Goal: Transaction & Acquisition: Obtain resource

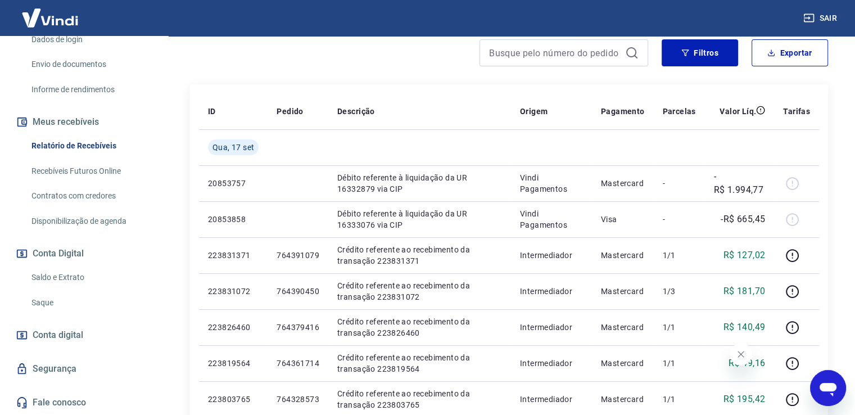
scroll to position [169, 0]
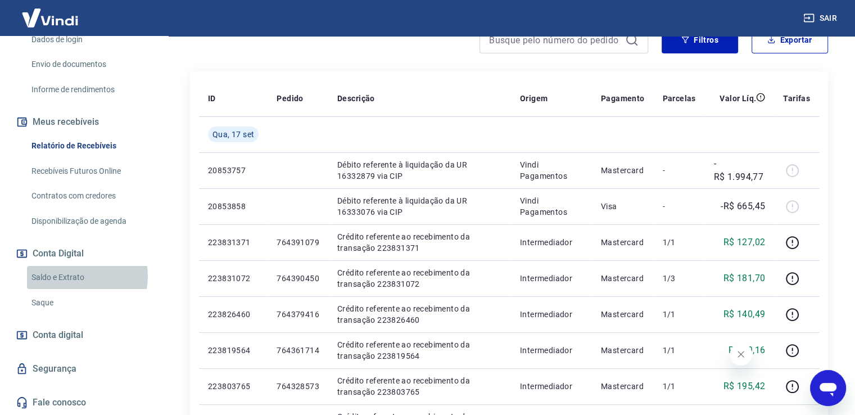
click at [77, 276] on link "Saldo e Extrato" at bounding box center [91, 277] width 128 height 23
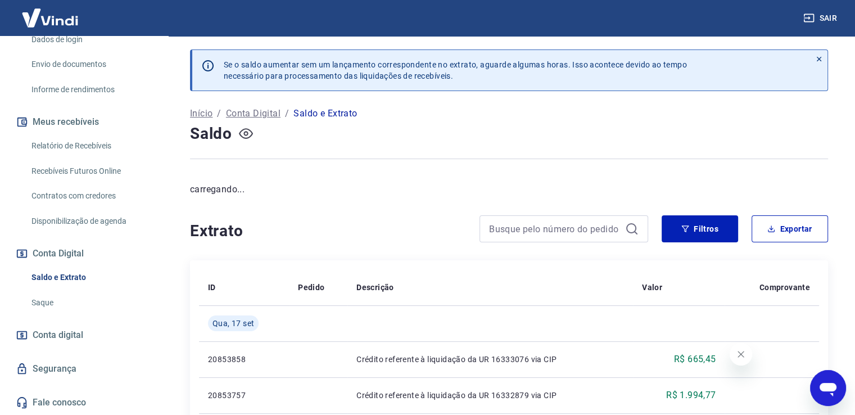
click at [250, 132] on icon "button" at bounding box center [246, 133] width 14 height 14
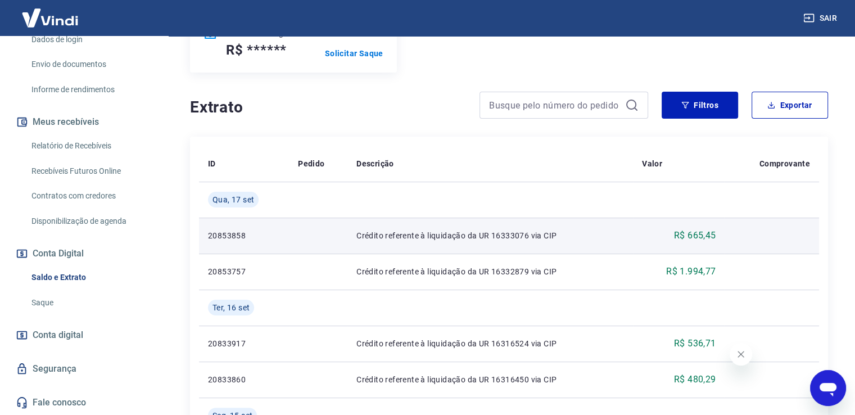
scroll to position [225, 0]
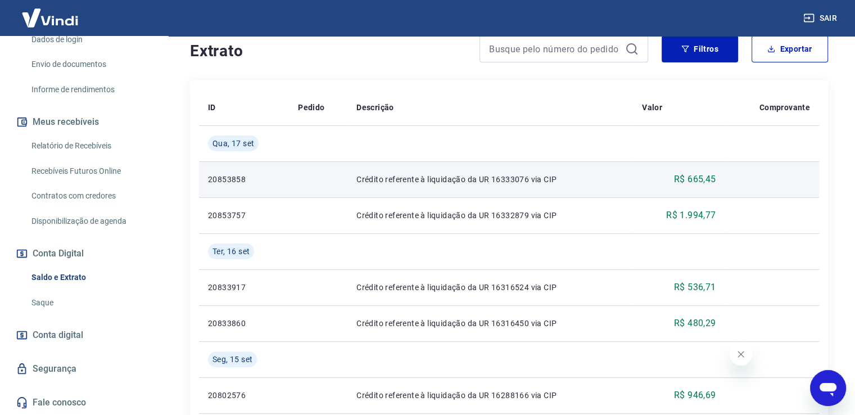
click at [428, 181] on p "Crédito referente à liquidação da UR 16333076 via CIP" at bounding box center [490, 179] width 268 height 11
click at [702, 179] on p "R$ 665,45" at bounding box center [695, 179] width 42 height 13
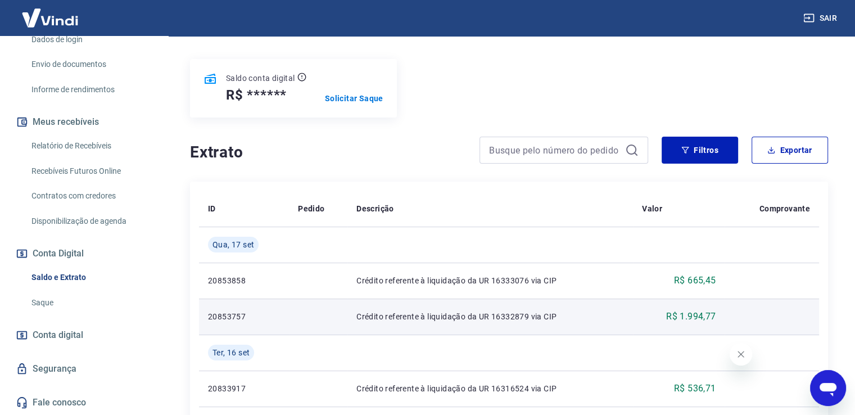
scroll to position [56, 0]
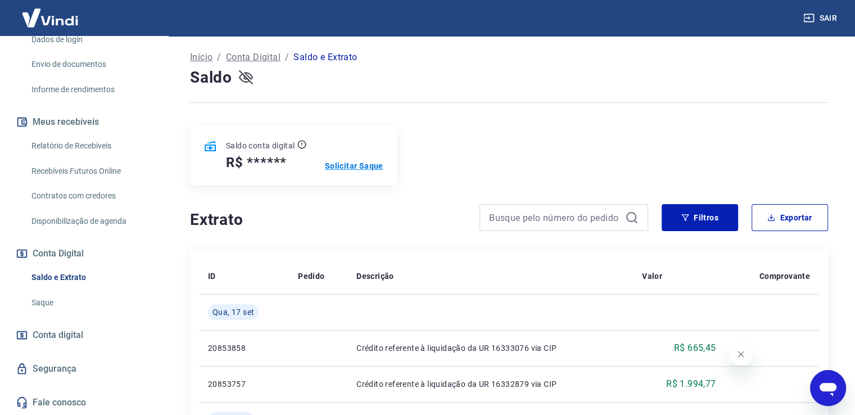
click at [336, 169] on p "Solicitar Saque" at bounding box center [354, 165] width 58 height 11
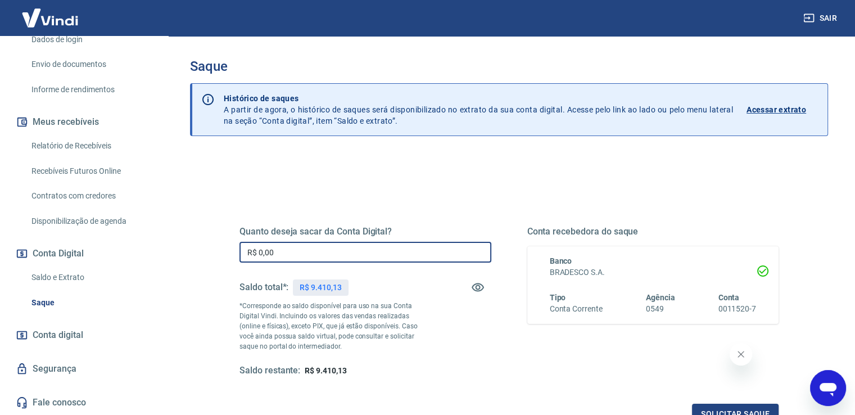
click at [317, 251] on input "R$ 0,00" at bounding box center [365, 252] width 252 height 21
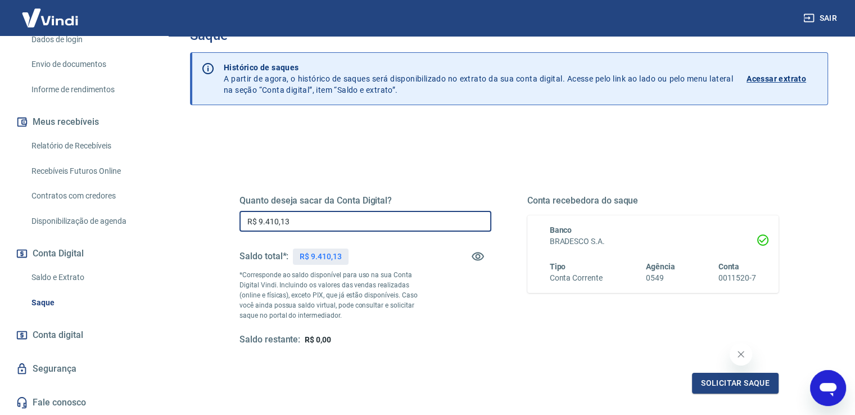
scroll to position [56, 0]
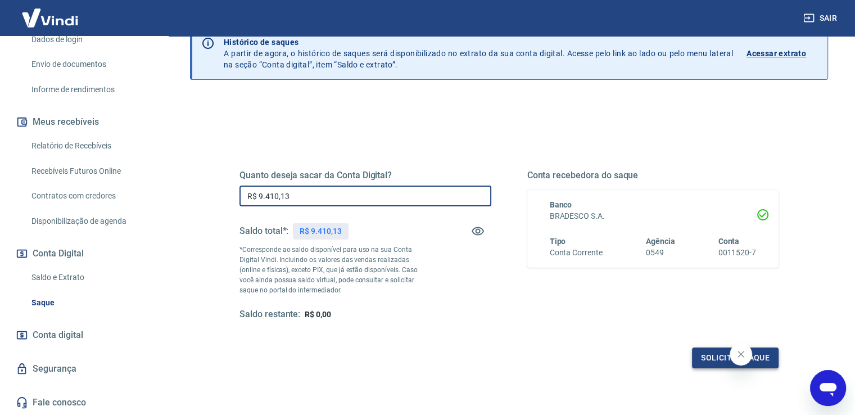
type input "R$ 9.410,13"
click at [704, 360] on button "Solicitar saque" at bounding box center [735, 357] width 87 height 21
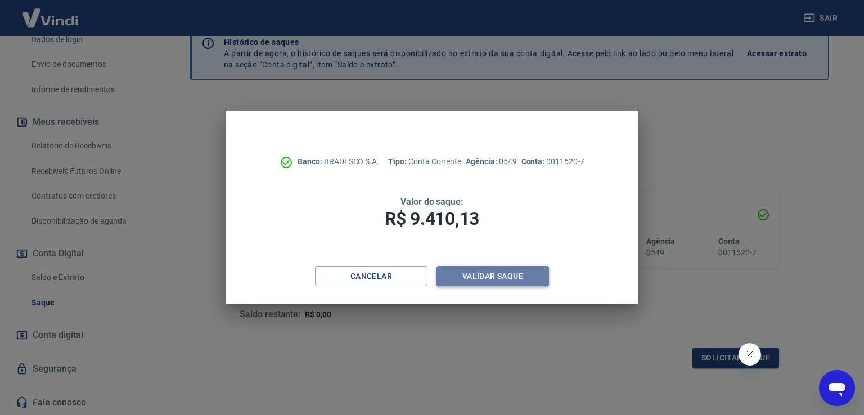
click at [455, 277] on button "Validar saque" at bounding box center [492, 276] width 112 height 21
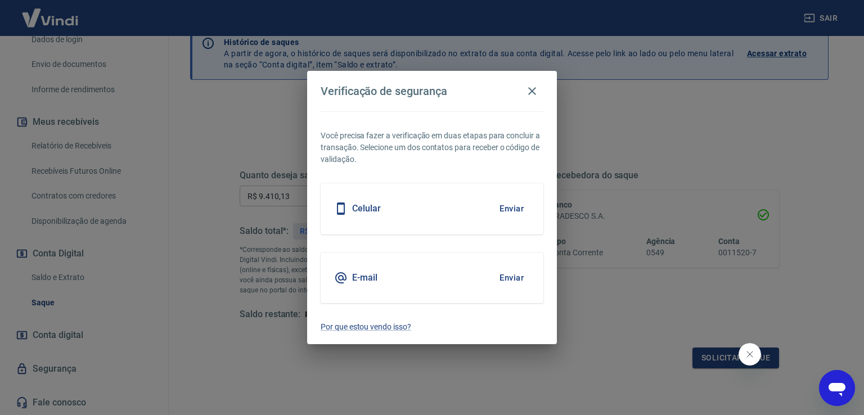
click at [427, 214] on div "Celular Enviar" at bounding box center [431, 208] width 223 height 51
click at [507, 201] on button "Enviar" at bounding box center [511, 209] width 37 height 24
click at [504, 209] on button "Enviar" at bounding box center [511, 209] width 37 height 24
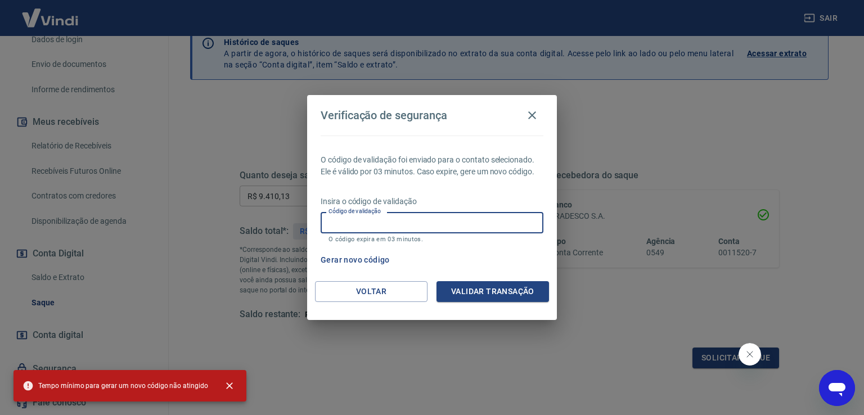
click at [399, 225] on input "Código de validação" at bounding box center [431, 222] width 223 height 21
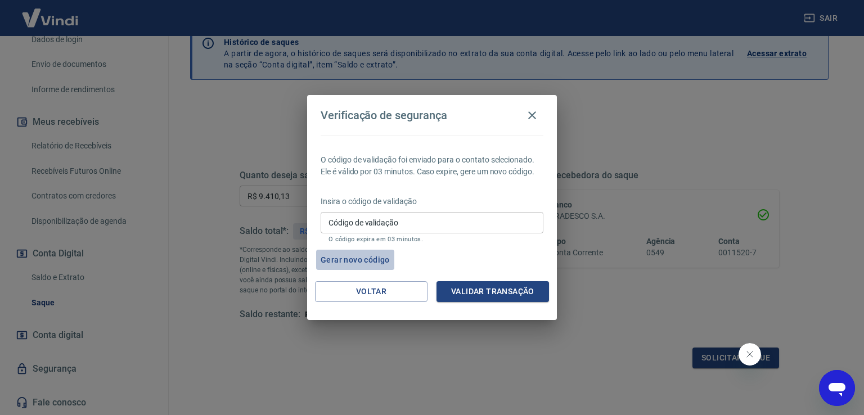
click at [349, 261] on button "Gerar novo código" at bounding box center [355, 260] width 78 height 21
click at [531, 115] on icon "button" at bounding box center [531, 115] width 13 height 13
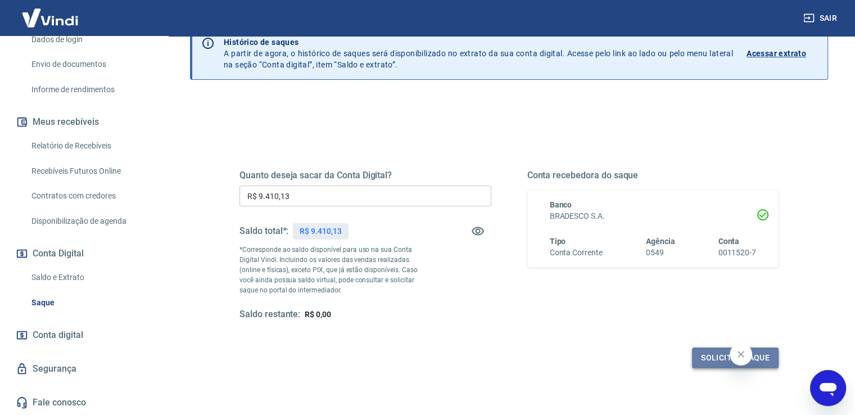
click at [702, 364] on button "Solicitar saque" at bounding box center [735, 357] width 87 height 21
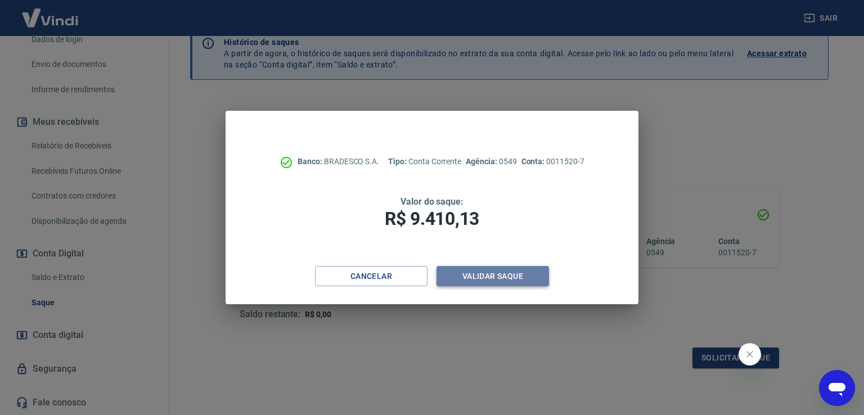
click at [465, 279] on button "Validar saque" at bounding box center [492, 276] width 112 height 21
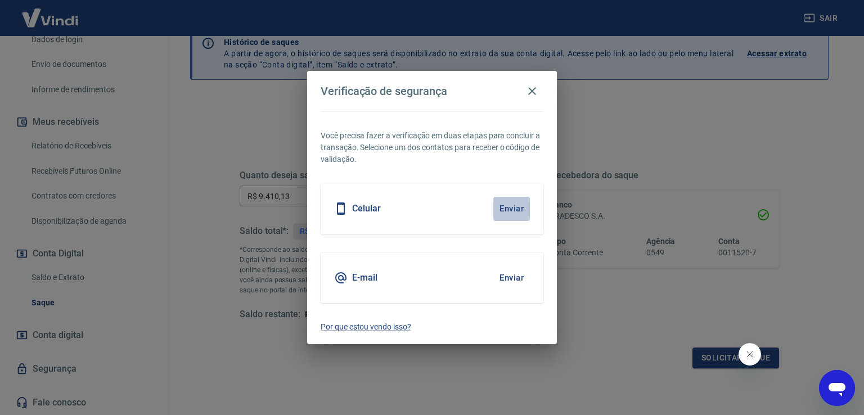
click at [514, 211] on button "Enviar" at bounding box center [511, 209] width 37 height 24
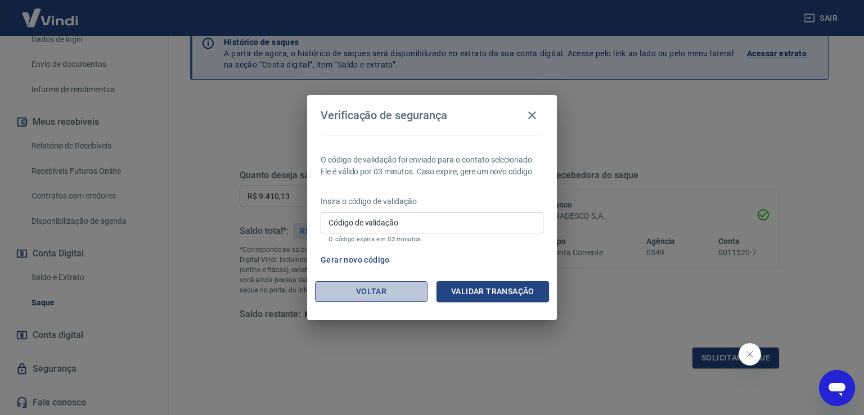
click at [392, 300] on button "Voltar" at bounding box center [371, 291] width 112 height 21
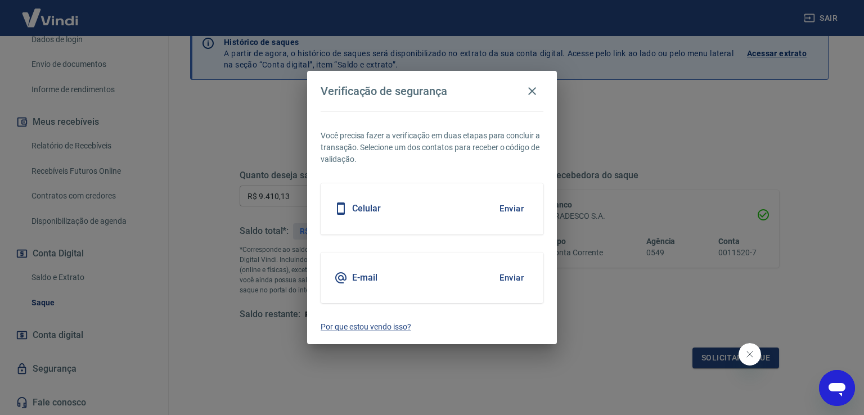
click at [389, 288] on div "E-mail Enviar" at bounding box center [431, 277] width 223 height 51
click at [517, 270] on button "Enviar" at bounding box center [511, 278] width 37 height 24
click at [507, 277] on button "Enviar" at bounding box center [511, 278] width 37 height 24
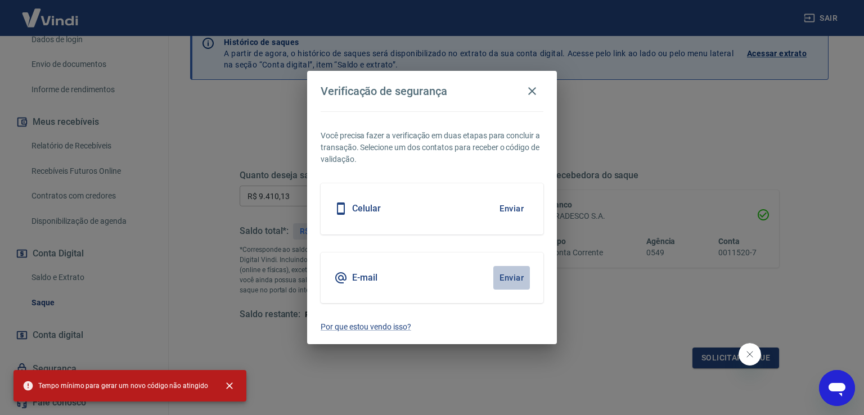
click at [507, 277] on button "Enviar" at bounding box center [511, 278] width 37 height 24
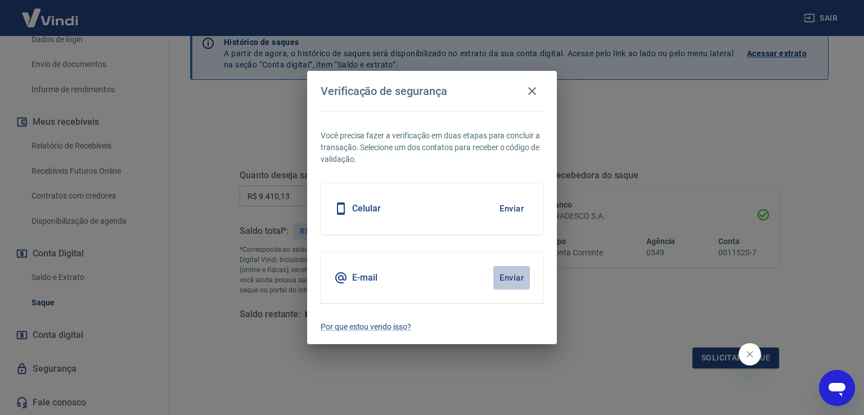
click at [507, 277] on button "Enviar" at bounding box center [511, 278] width 37 height 24
click at [509, 276] on button "Enviar" at bounding box center [511, 278] width 37 height 24
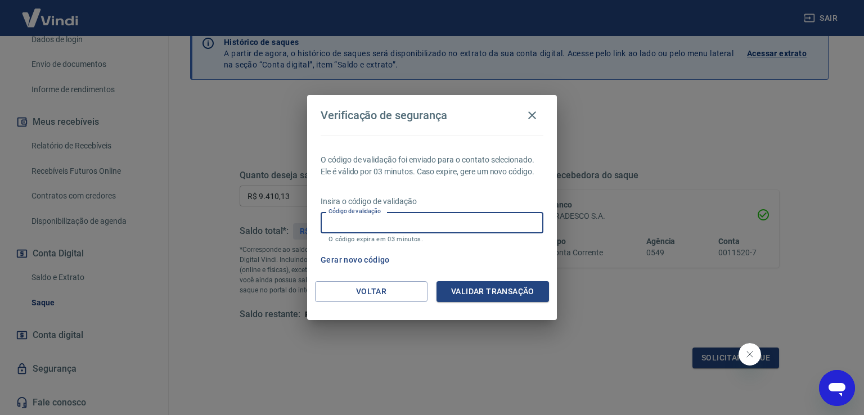
click at [343, 219] on input "Código de validação" at bounding box center [431, 222] width 223 height 21
type input "315973"
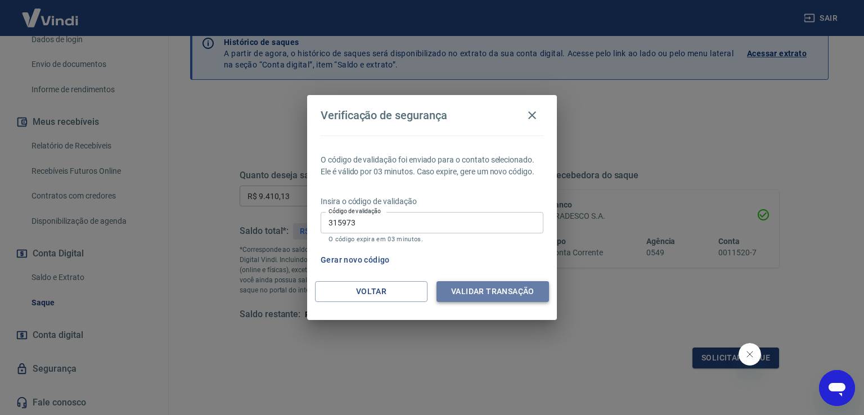
click at [467, 295] on button "Validar transação" at bounding box center [492, 291] width 112 height 21
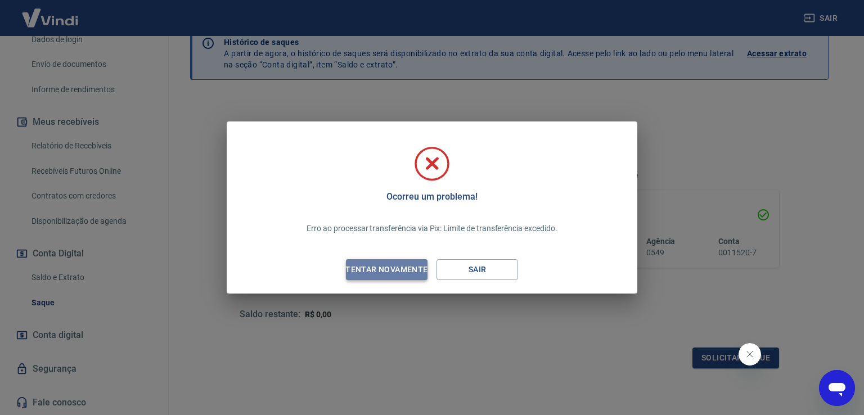
click at [400, 275] on div "Tentar novamente" at bounding box center [386, 270] width 109 height 14
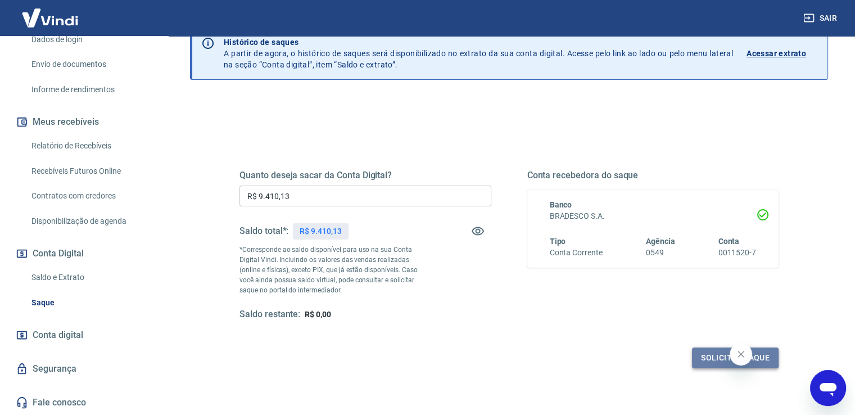
click at [706, 360] on button "Solicitar saque" at bounding box center [735, 357] width 87 height 21
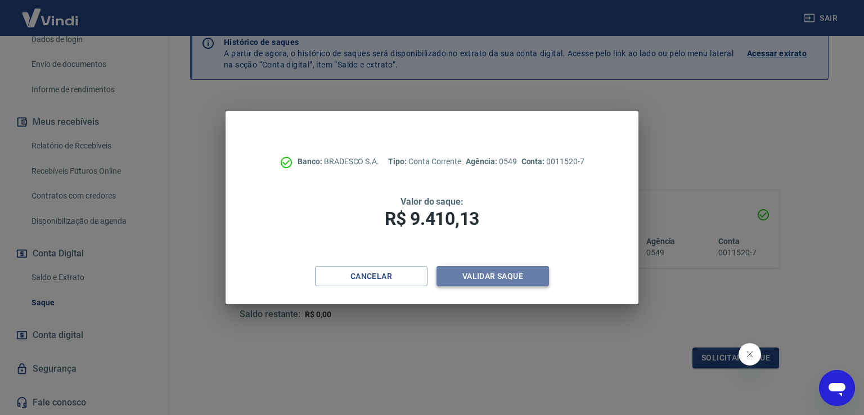
click at [462, 278] on button "Validar saque" at bounding box center [492, 276] width 112 height 21
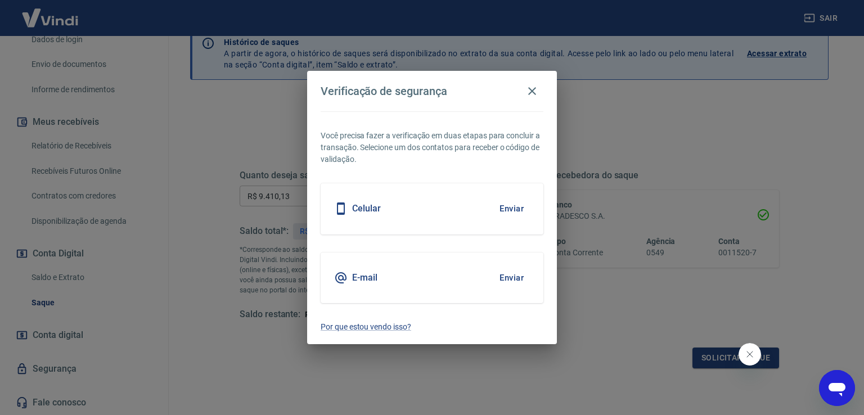
click at [510, 278] on button "Enviar" at bounding box center [511, 278] width 37 height 24
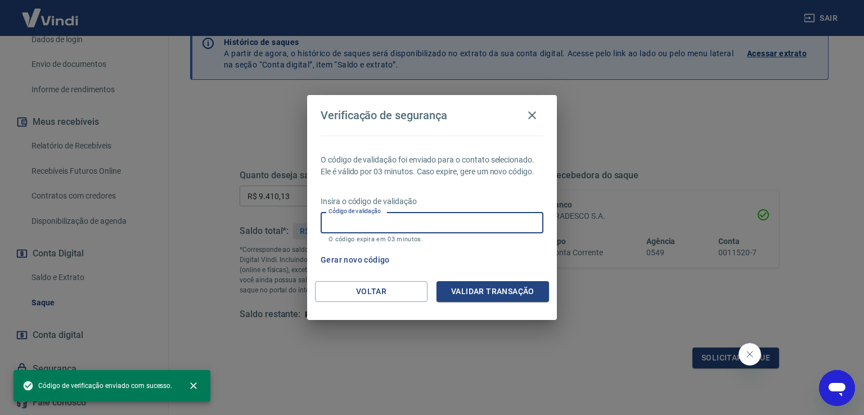
click at [349, 221] on input "Código de validação" at bounding box center [431, 222] width 223 height 21
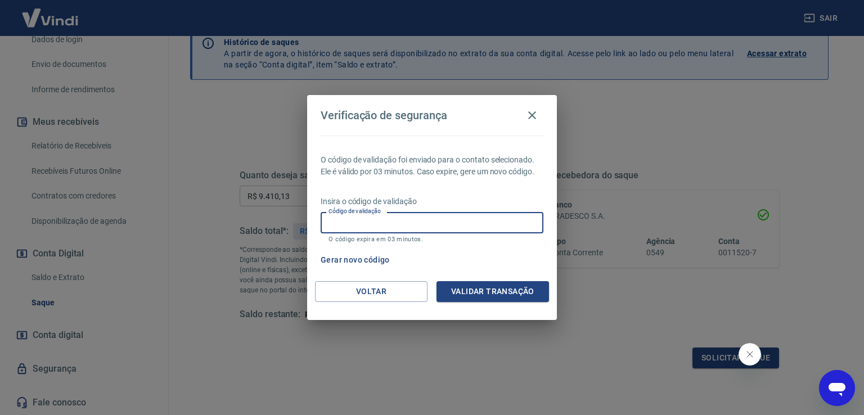
click at [373, 225] on input "Código de validação" at bounding box center [431, 222] width 223 height 21
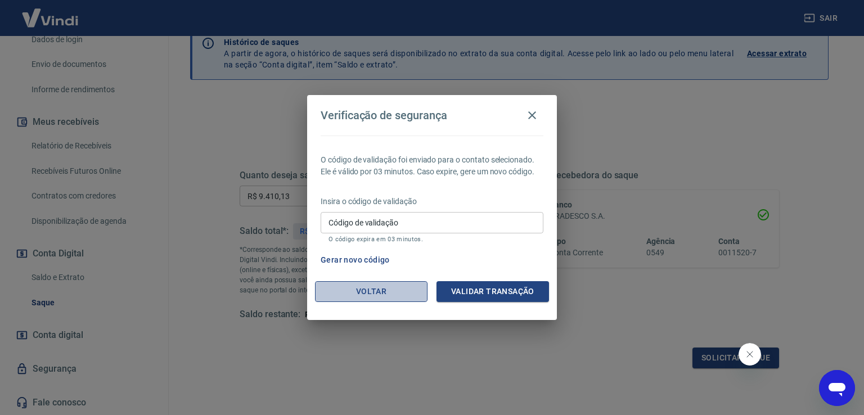
click at [384, 292] on button "Voltar" at bounding box center [371, 291] width 112 height 21
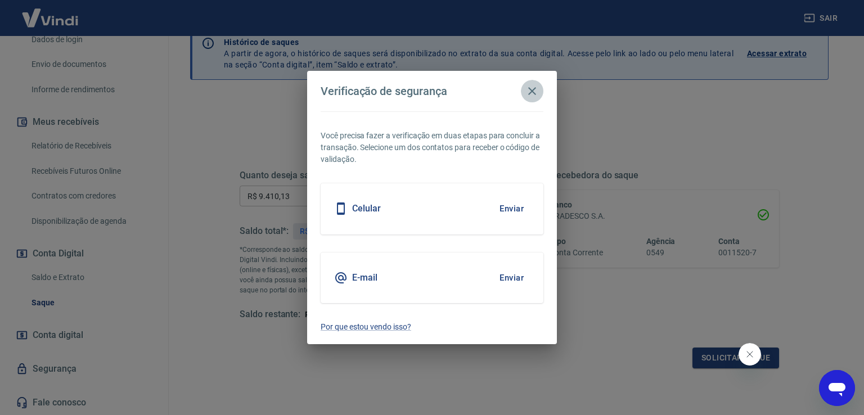
click at [532, 91] on icon "button" at bounding box center [532, 91] width 8 height 8
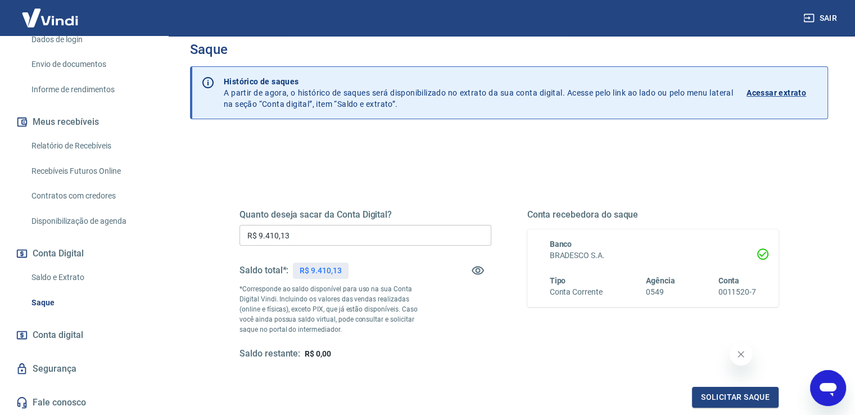
scroll to position [0, 0]
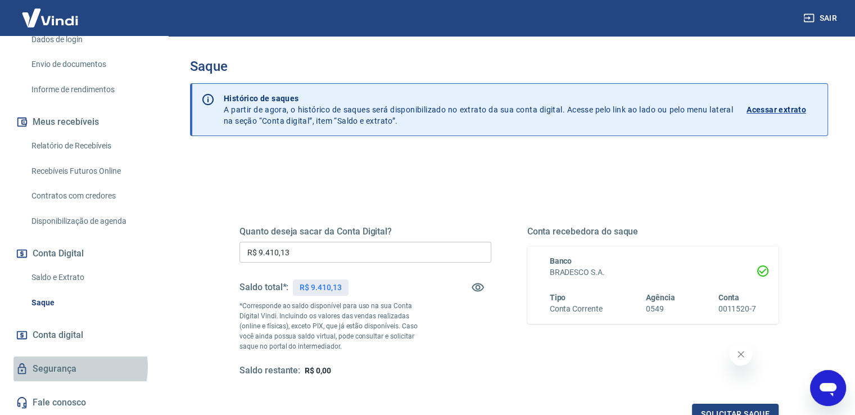
click at [67, 367] on link "Segurança" at bounding box center [83, 368] width 141 height 25
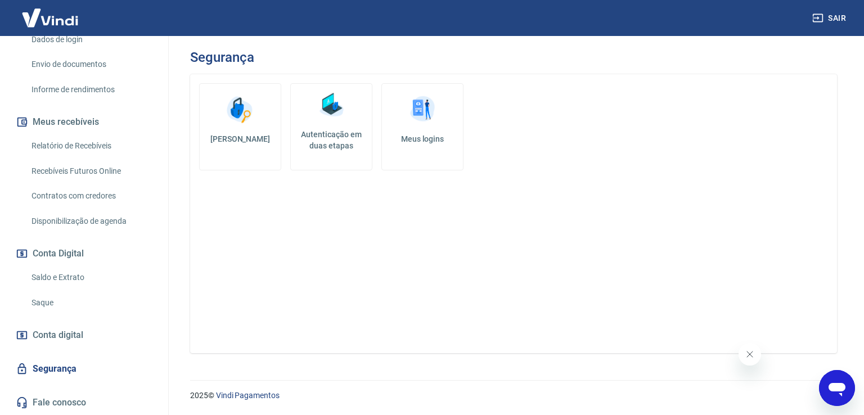
click at [301, 139] on h5 "Autenticação em duas etapas" at bounding box center [331, 140] width 72 height 22
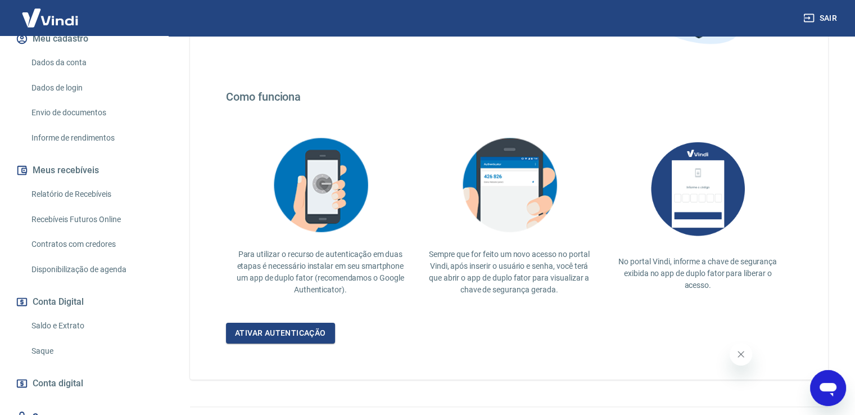
scroll to position [96, 0]
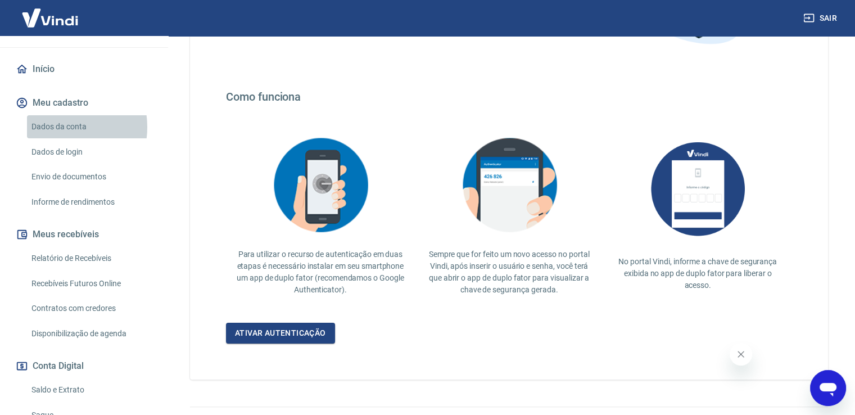
click at [55, 127] on link "Dados da conta" at bounding box center [91, 126] width 128 height 23
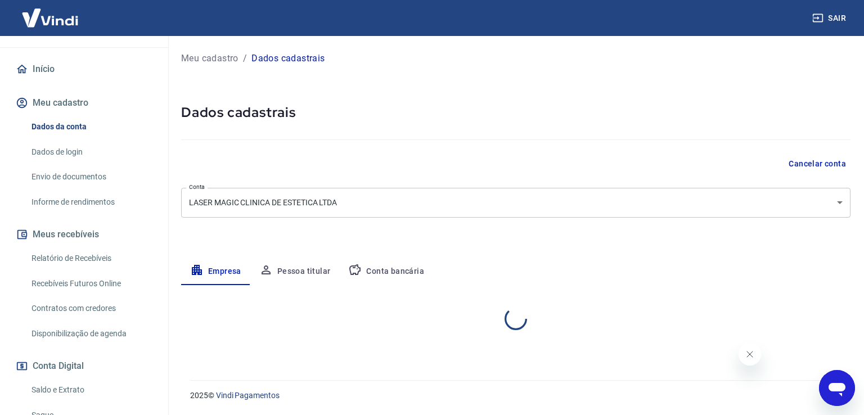
select select "SP"
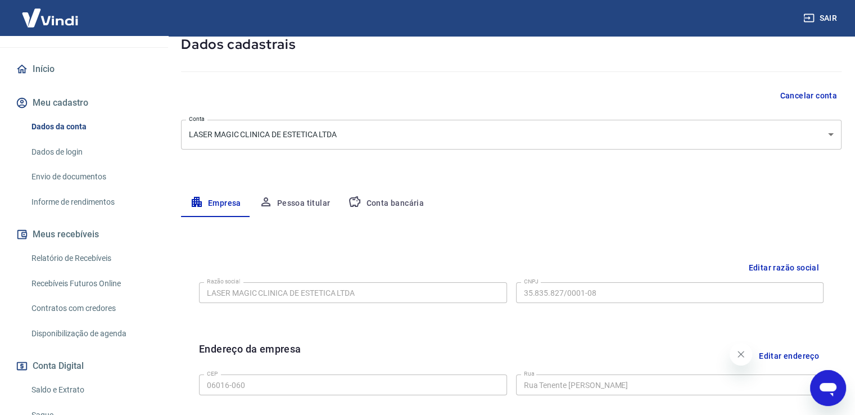
scroll to position [58, 0]
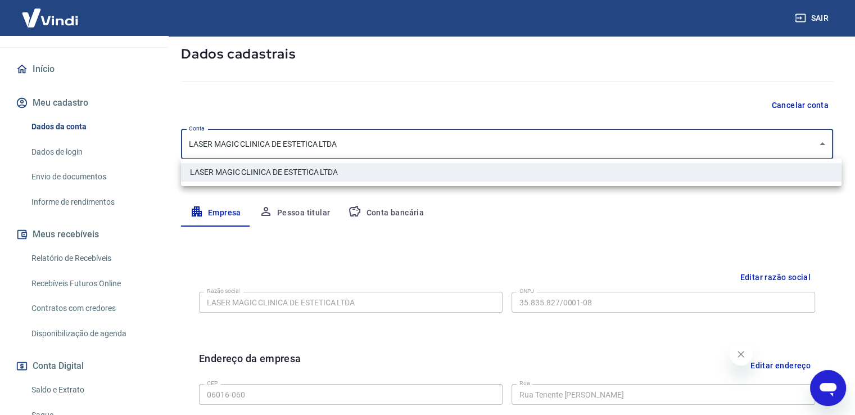
click at [230, 144] on body "Sair L Laser Magic Clinica de Estetica LTDA sp.osascocentro@maislaser.com.br In…" at bounding box center [427, 149] width 855 height 415
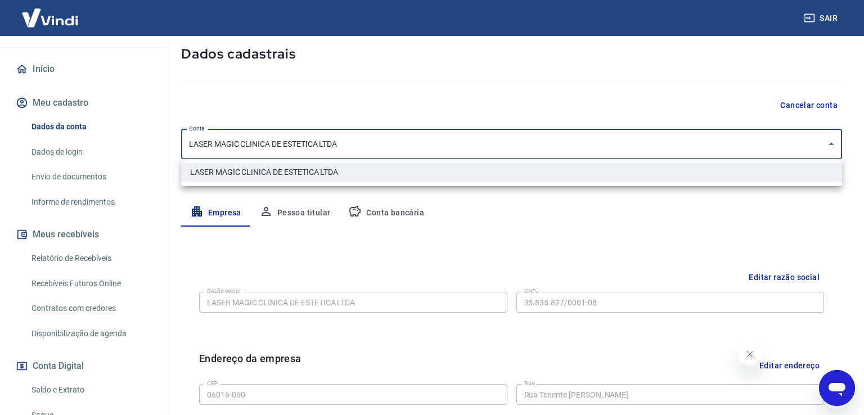
click at [230, 144] on div at bounding box center [432, 207] width 864 height 415
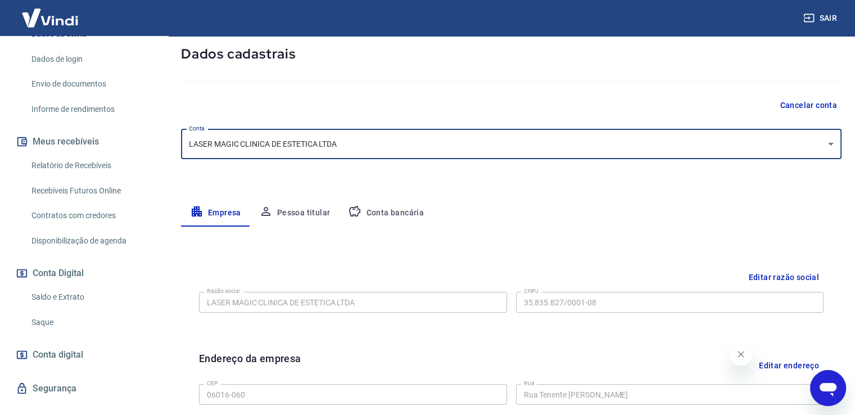
scroll to position [209, 0]
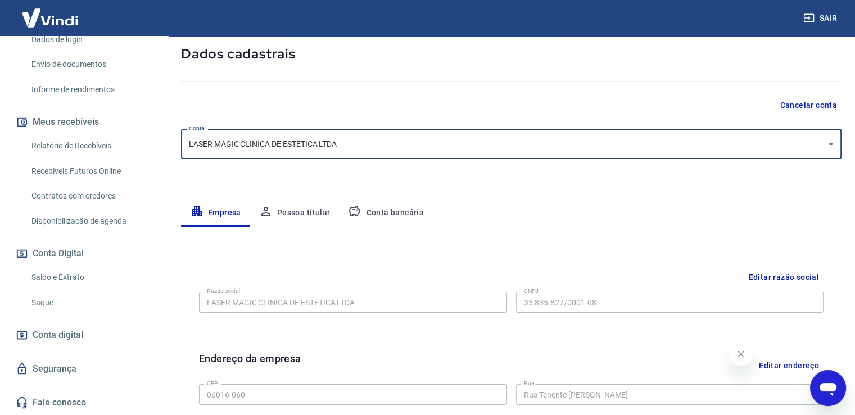
click at [55, 300] on link "Saque" at bounding box center [91, 302] width 128 height 23
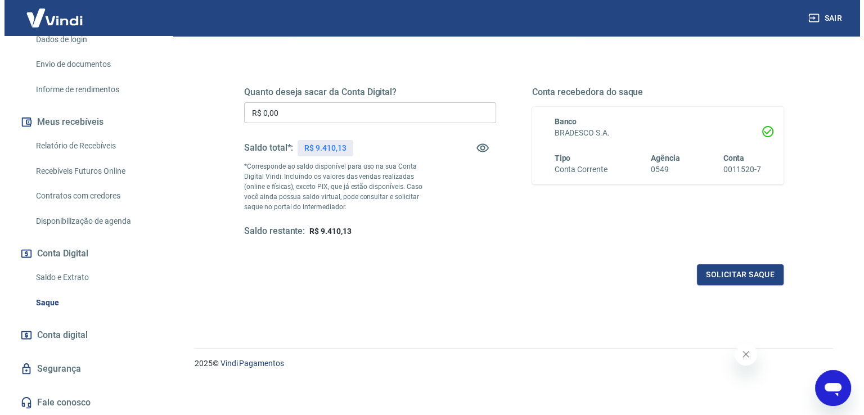
scroll to position [141, 0]
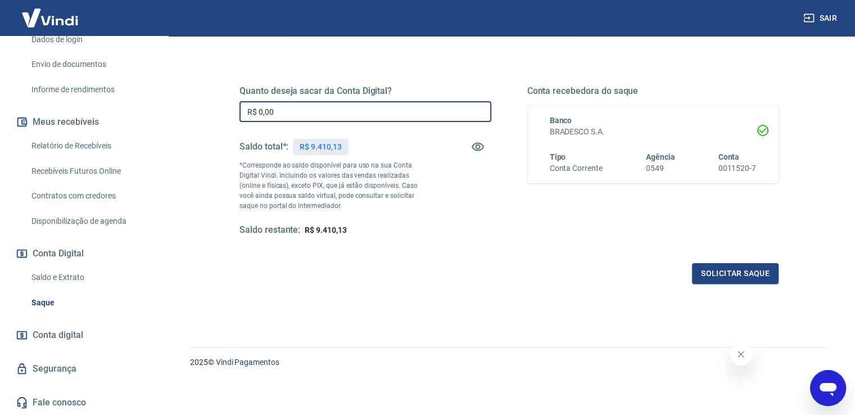
click at [286, 111] on input "R$ 0,00" at bounding box center [365, 111] width 252 height 21
type input "R$ 9.410,13"
click at [721, 282] on button "Solicitar saque" at bounding box center [735, 273] width 87 height 21
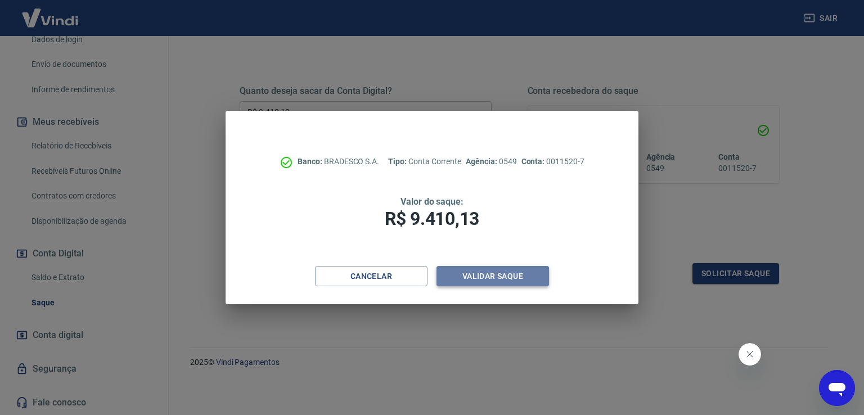
click at [495, 278] on button "Validar saque" at bounding box center [492, 276] width 112 height 21
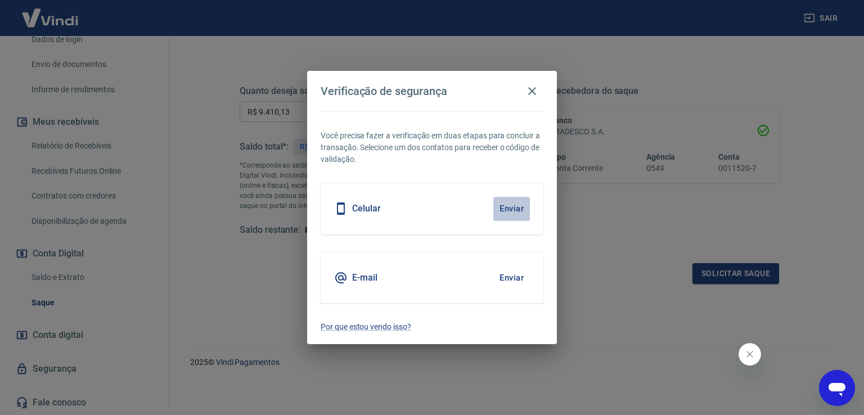
click at [502, 212] on button "Enviar" at bounding box center [511, 209] width 37 height 24
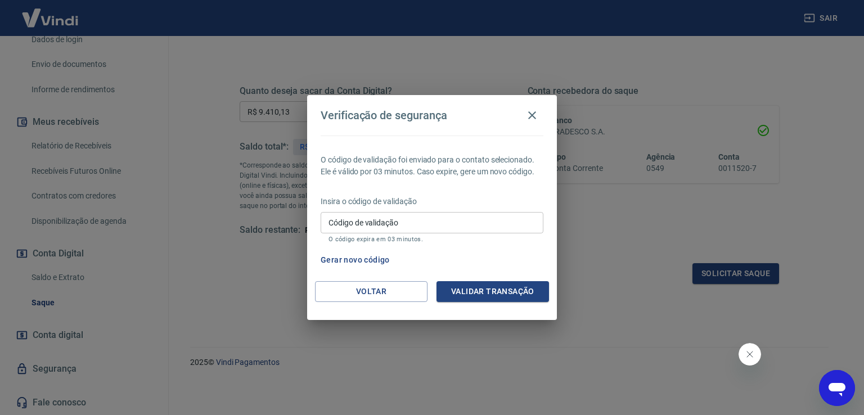
click at [418, 218] on input "Código de validação" at bounding box center [431, 222] width 223 height 21
type input "163506"
click at [450, 291] on button "Validar transação" at bounding box center [492, 291] width 112 height 21
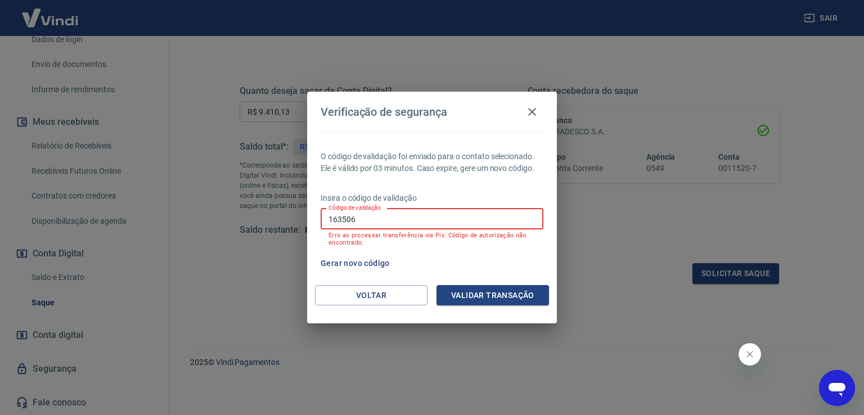
drag, startPoint x: 363, startPoint y: 222, endPoint x: 317, endPoint y: 203, distance: 50.4
click at [317, 203] on div "O código de validação foi enviado para o contato selecionado. Ele é válido por …" at bounding box center [432, 208] width 250 height 153
click at [349, 293] on button "Voltar" at bounding box center [371, 295] width 112 height 21
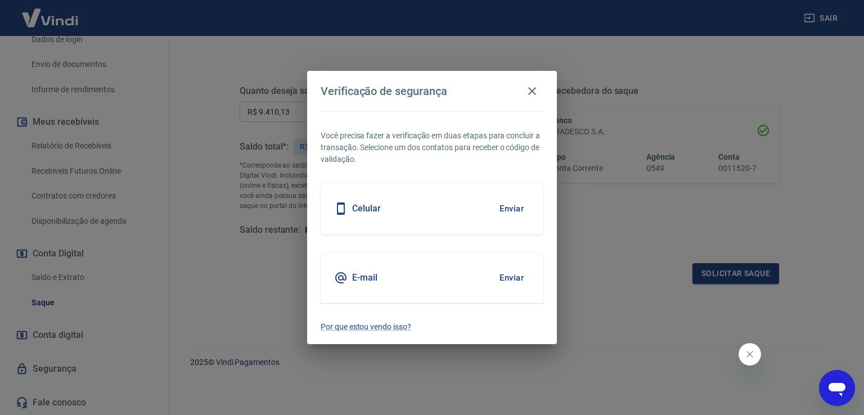
click at [521, 277] on button "Enviar" at bounding box center [511, 278] width 37 height 24
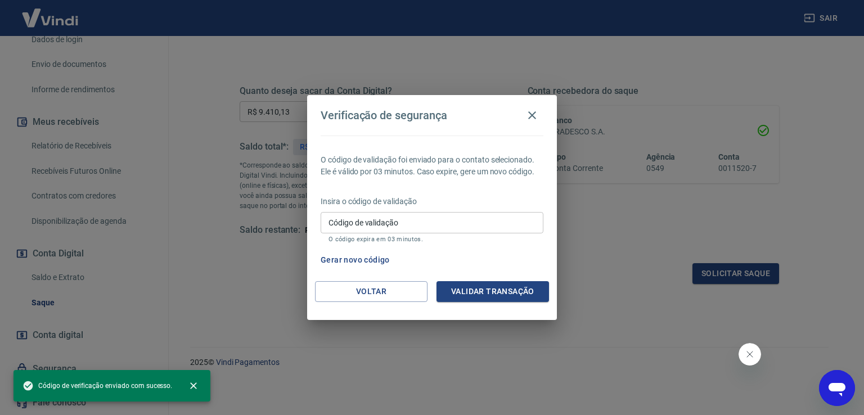
click at [423, 223] on input "Código de validação" at bounding box center [431, 222] width 223 height 21
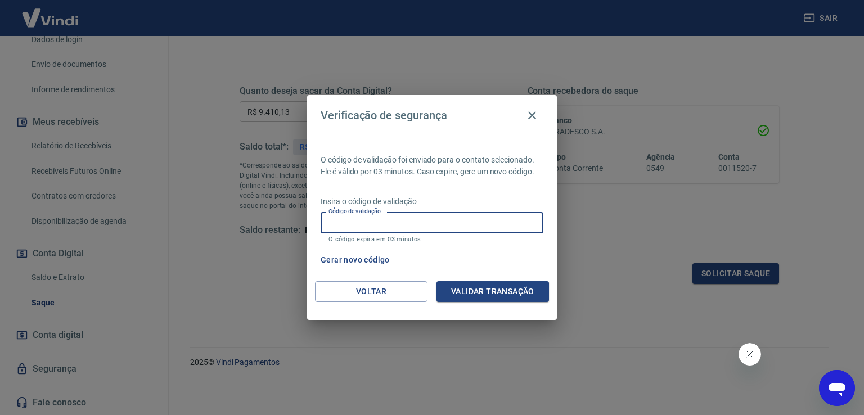
click at [394, 221] on input "Código de validação" at bounding box center [431, 222] width 223 height 21
type input "979494"
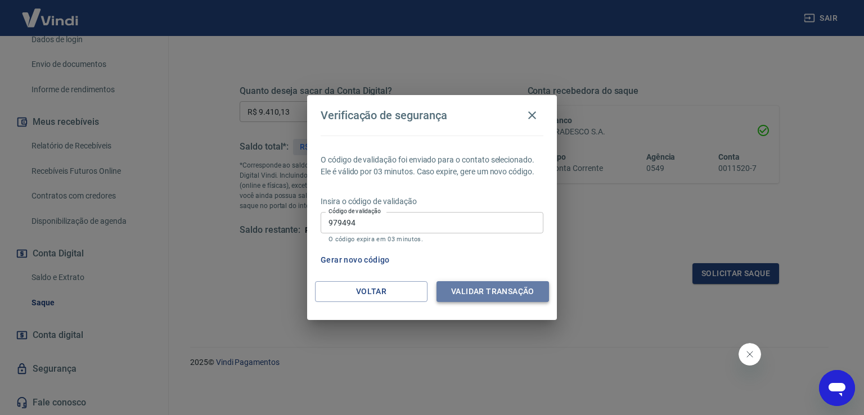
click at [456, 297] on button "Validar transação" at bounding box center [492, 291] width 112 height 21
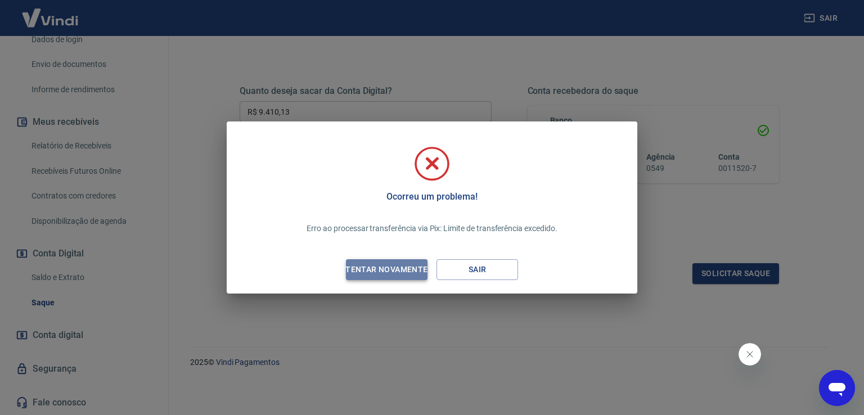
click at [373, 268] on div "Tentar novamente" at bounding box center [386, 270] width 109 height 14
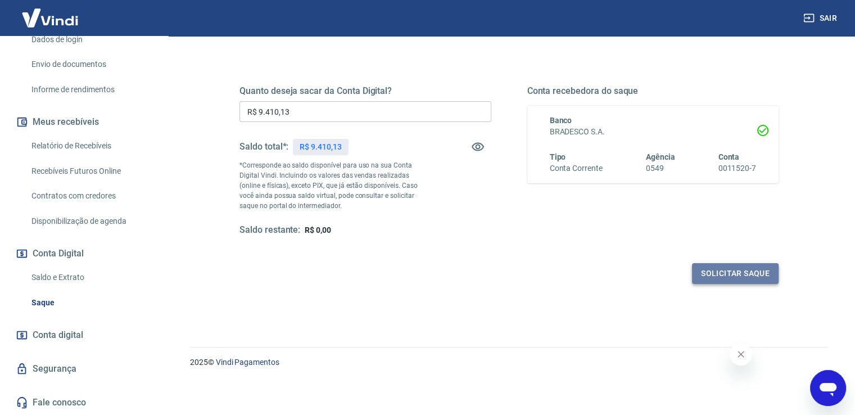
click at [708, 281] on button "Solicitar saque" at bounding box center [735, 273] width 87 height 21
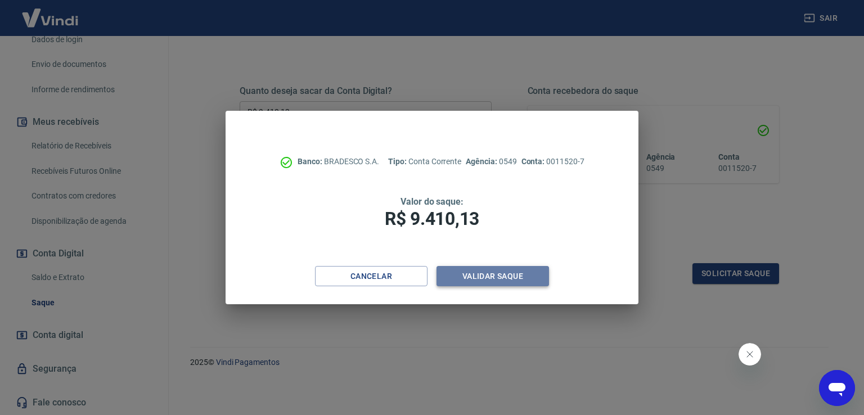
click at [486, 277] on button "Validar saque" at bounding box center [492, 276] width 112 height 21
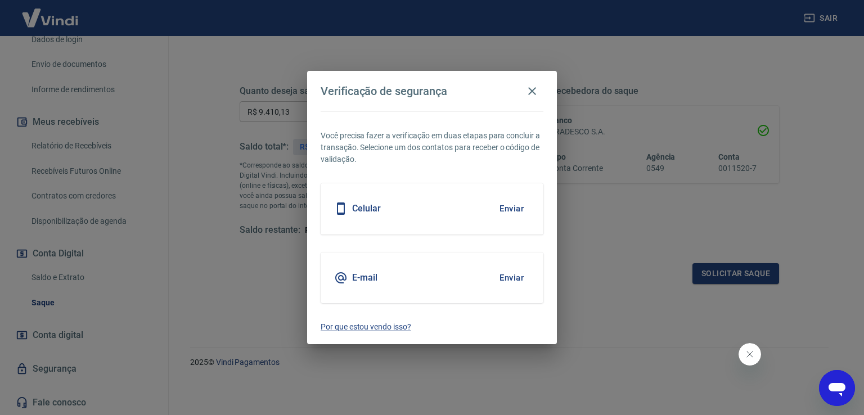
click at [493, 275] on button "Enviar" at bounding box center [511, 278] width 37 height 24
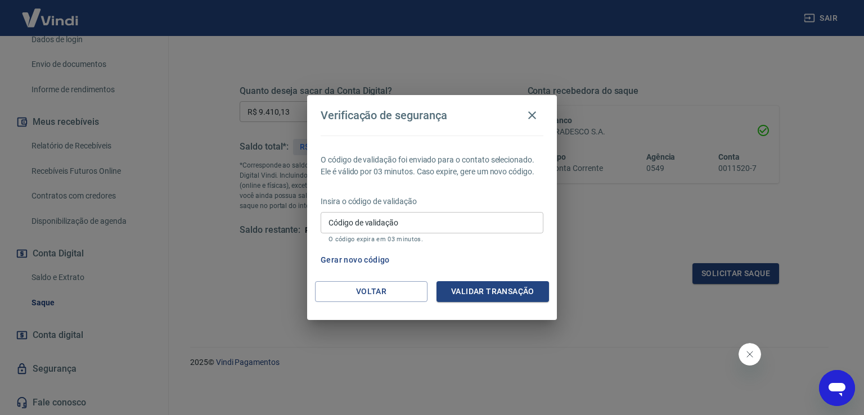
click at [377, 219] on input "Código de validação" at bounding box center [431, 222] width 223 height 21
